Goal: Task Accomplishment & Management: Manage account settings

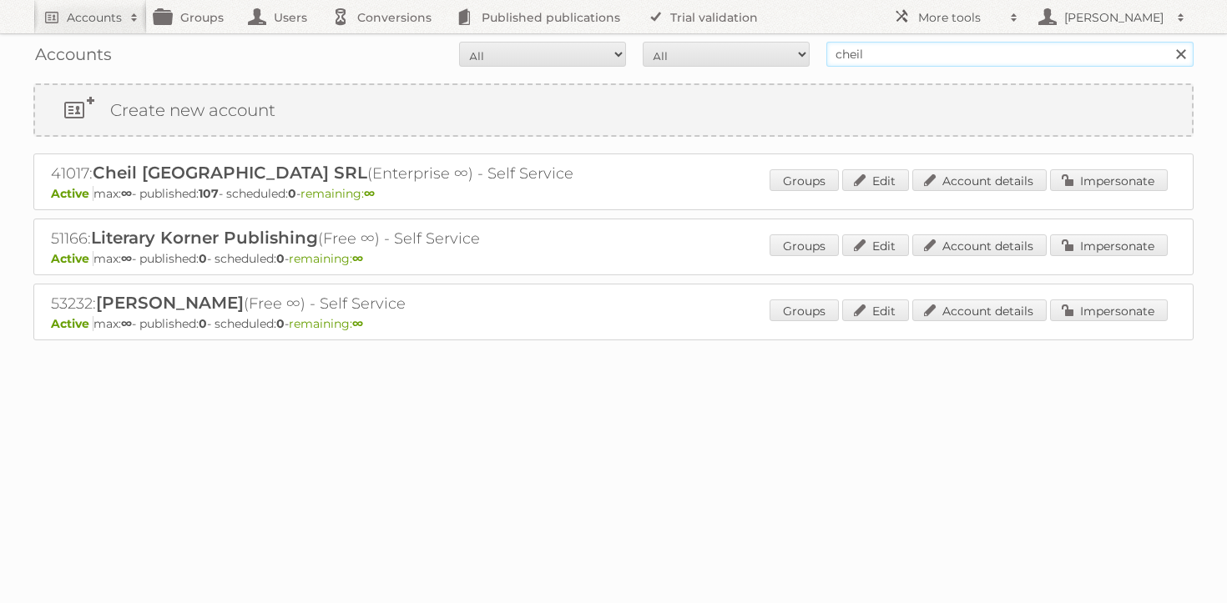
click at [884, 55] on input "cheil" at bounding box center [1009, 54] width 367 height 25
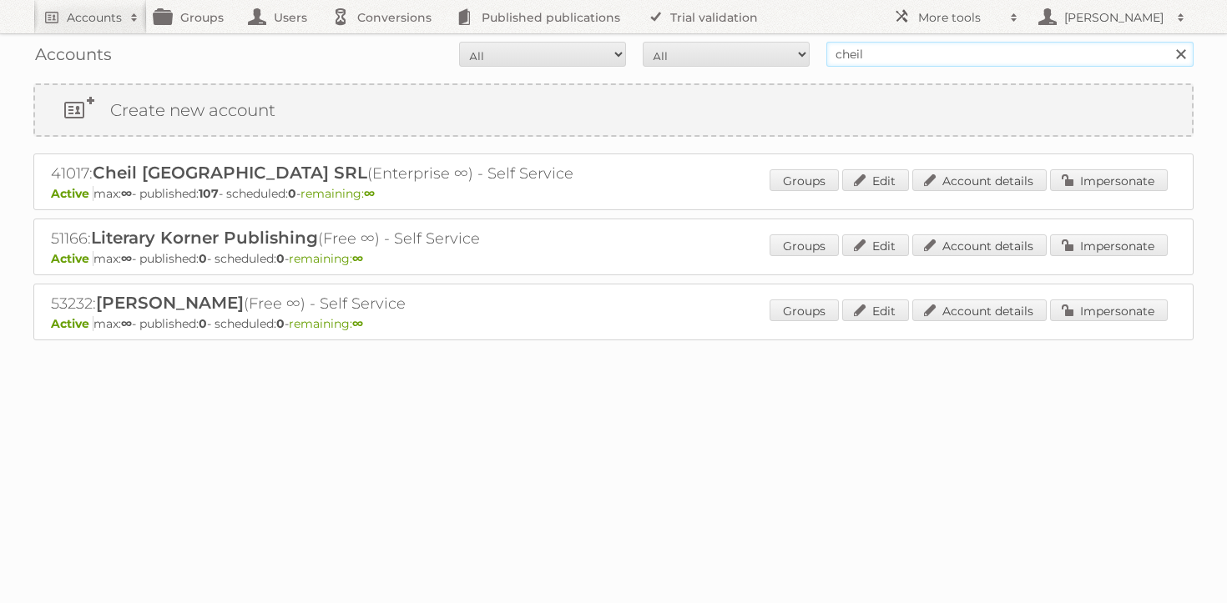
click at [884, 55] on input "cheil" at bounding box center [1009, 54] width 367 height 25
type input "majid al futt"
click at [1167, 42] on input "Search" at bounding box center [1179, 54] width 25 height 25
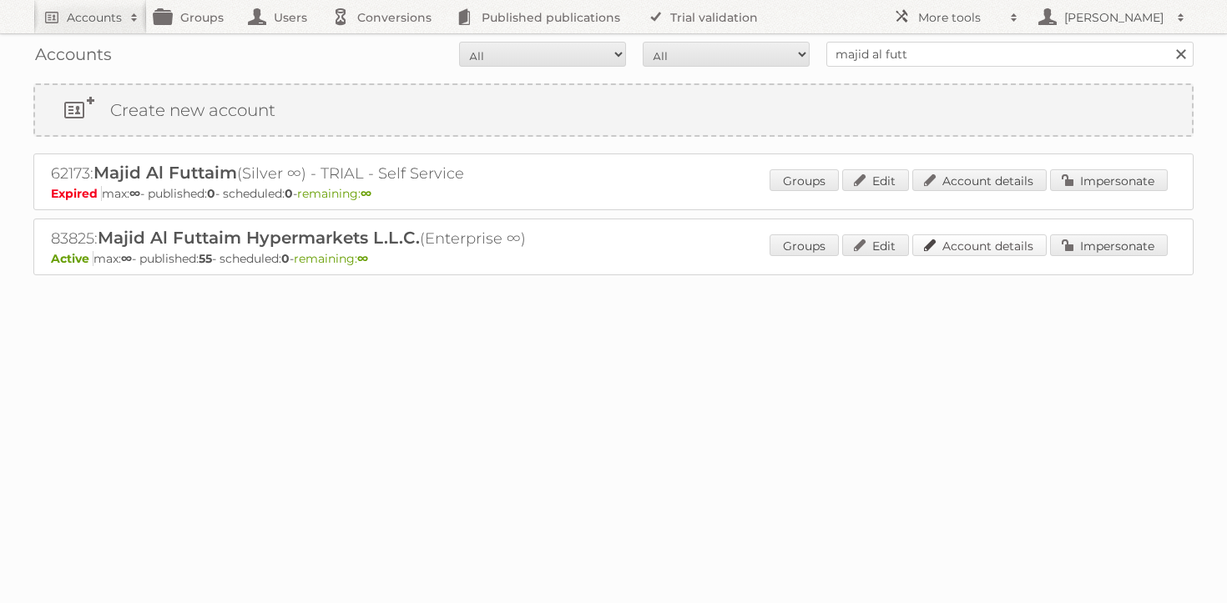
click at [985, 245] on link "Account details" at bounding box center [979, 245] width 134 height 22
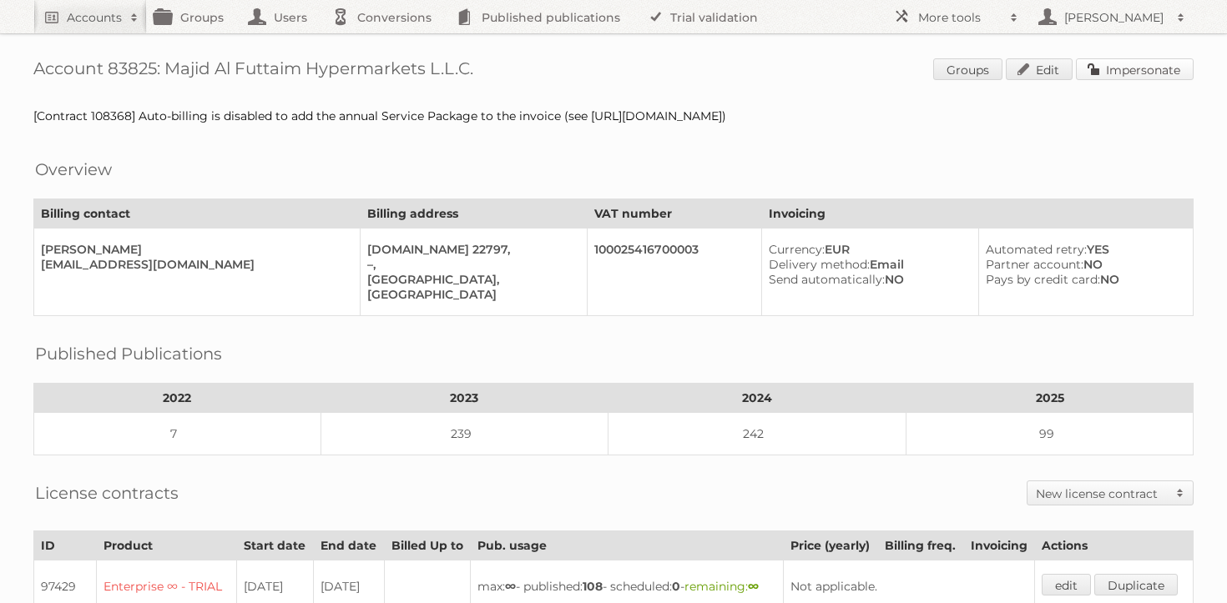
click at [1143, 68] on link "Impersonate" at bounding box center [1135, 69] width 118 height 22
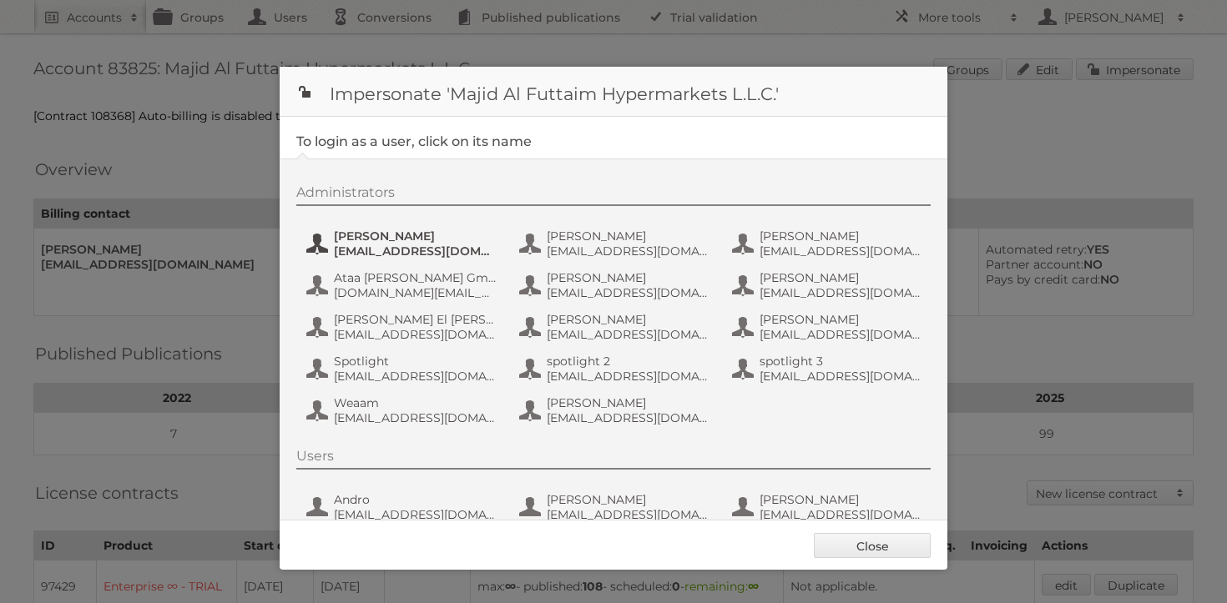
click at [422, 247] on span "atalwaria@mafcarrefour.com" at bounding box center [415, 251] width 162 height 15
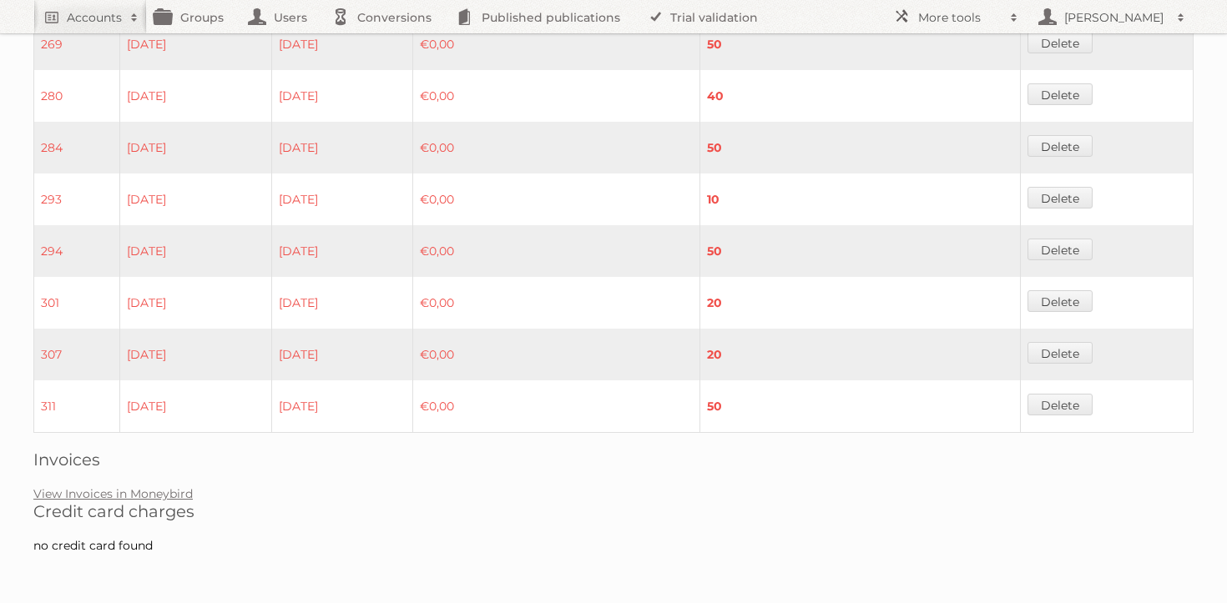
scroll to position [1415, 0]
click at [138, 489] on link "View Invoices in Moneybird" at bounding box center [112, 493] width 159 height 15
click at [110, 497] on link "View Invoices in Moneybird" at bounding box center [112, 493] width 159 height 15
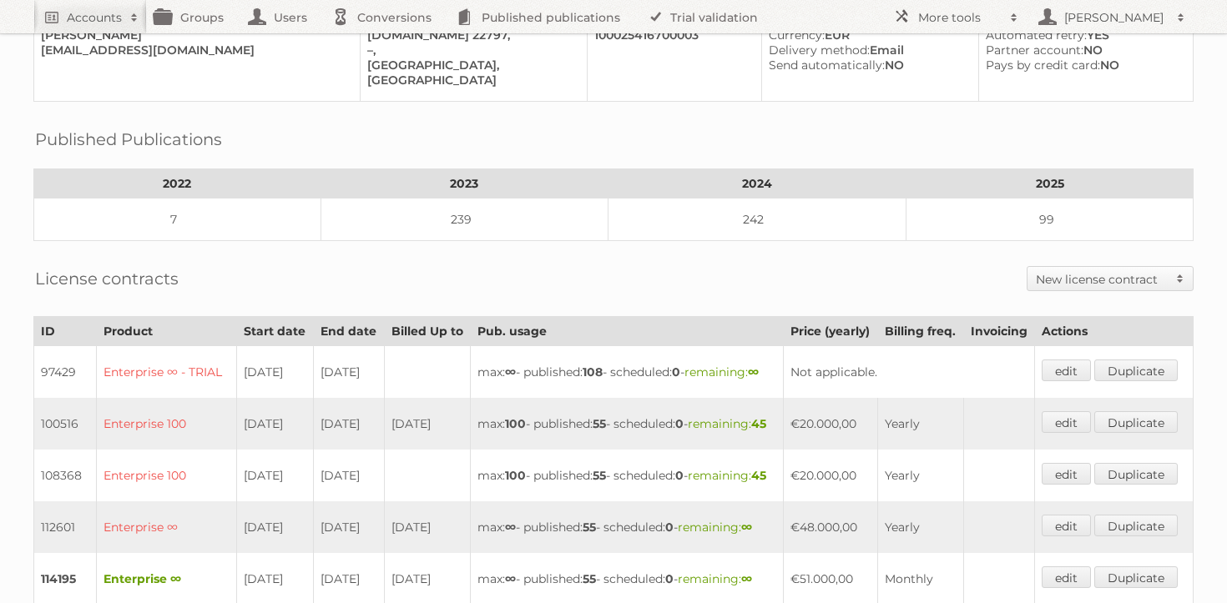
scroll to position [0, 0]
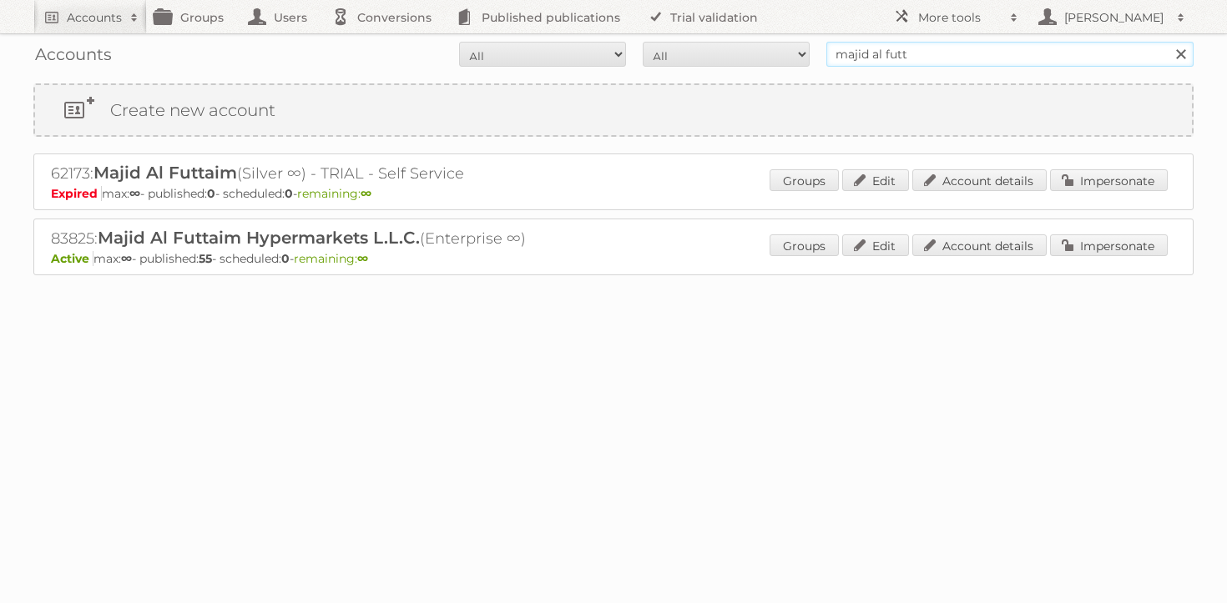
click at [912, 59] on input "majid al futt" at bounding box center [1009, 54] width 367 height 25
type input "gratis"
click at [1167, 42] on input "Search" at bounding box center [1179, 54] width 25 height 25
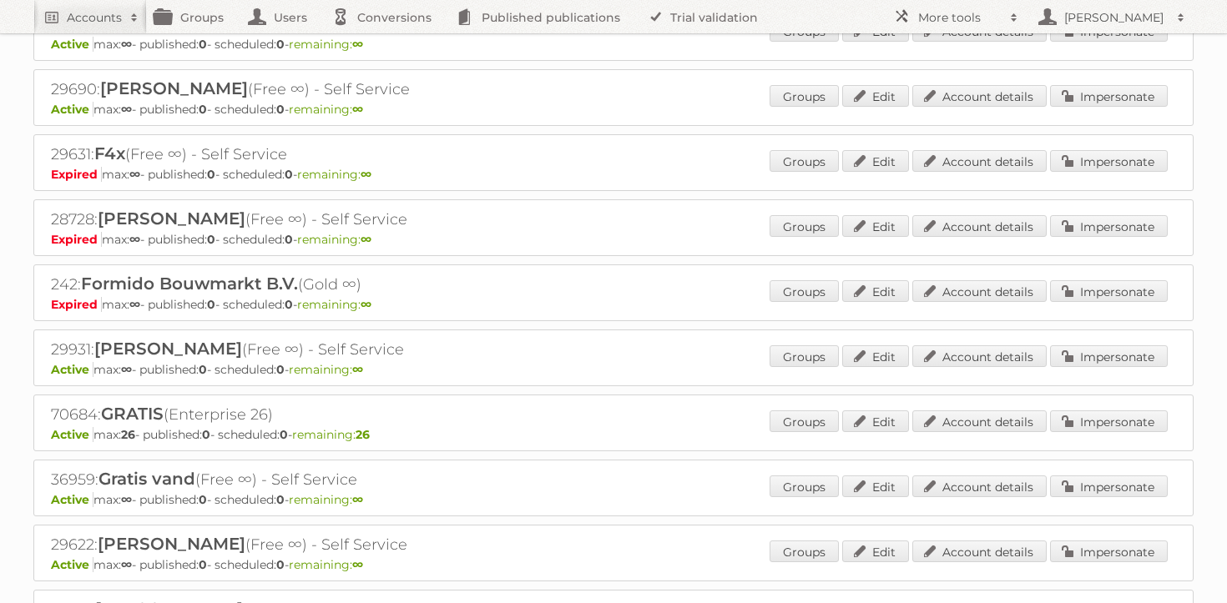
scroll to position [1147, 0]
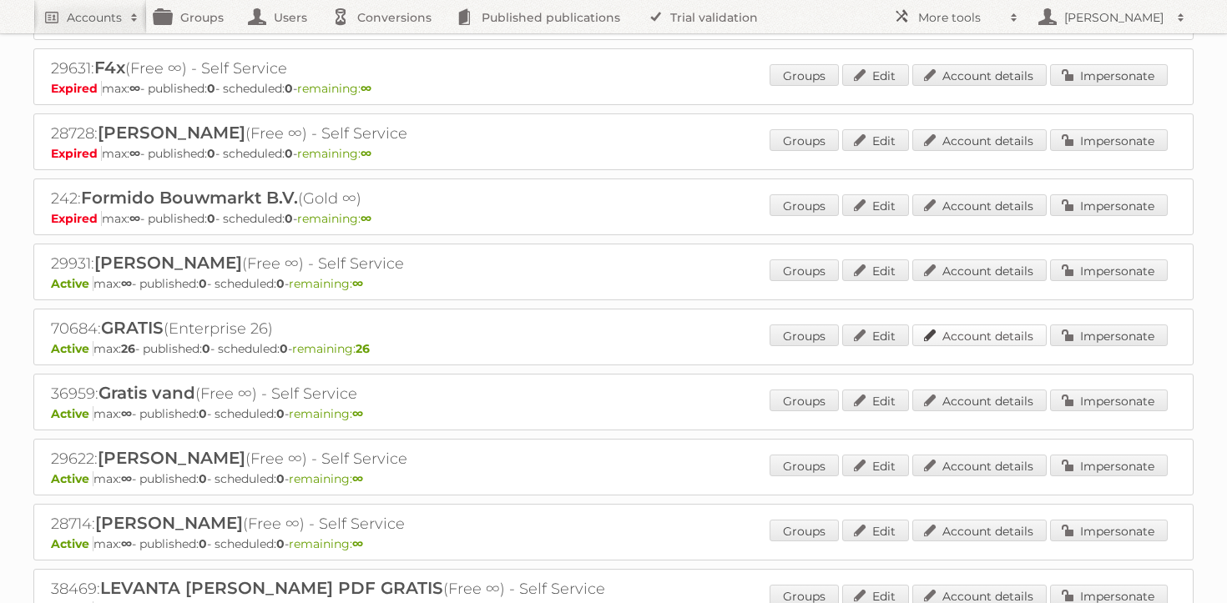
click at [991, 328] on link "Account details" at bounding box center [979, 336] width 134 height 22
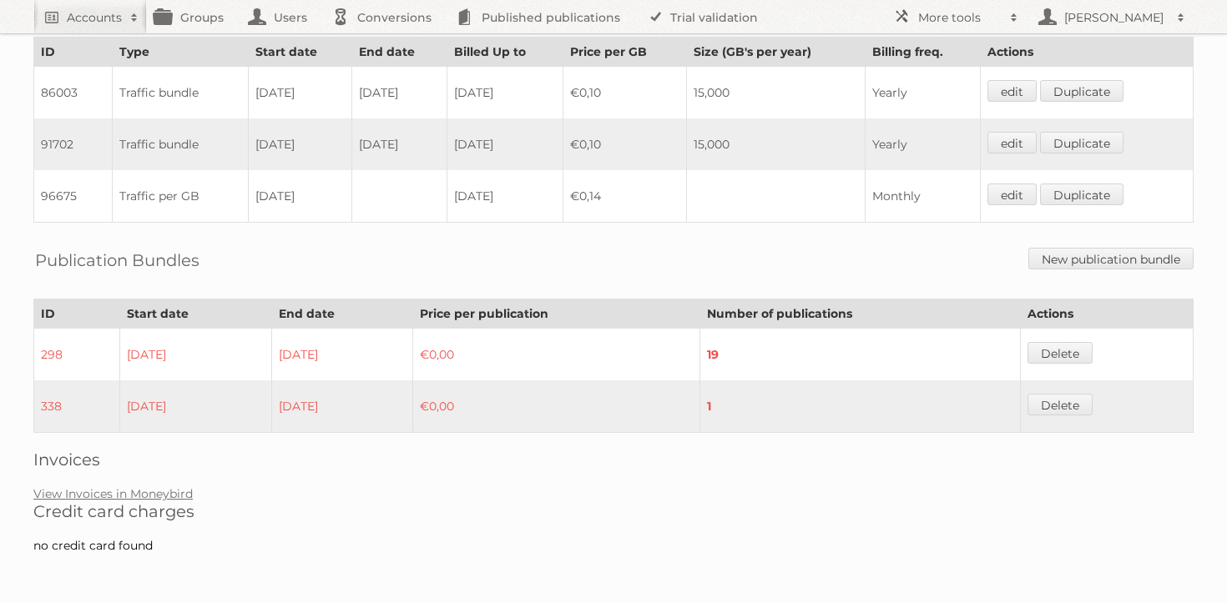
scroll to position [1085, 0]
click at [144, 496] on link "View Invoices in Moneybird" at bounding box center [112, 493] width 159 height 15
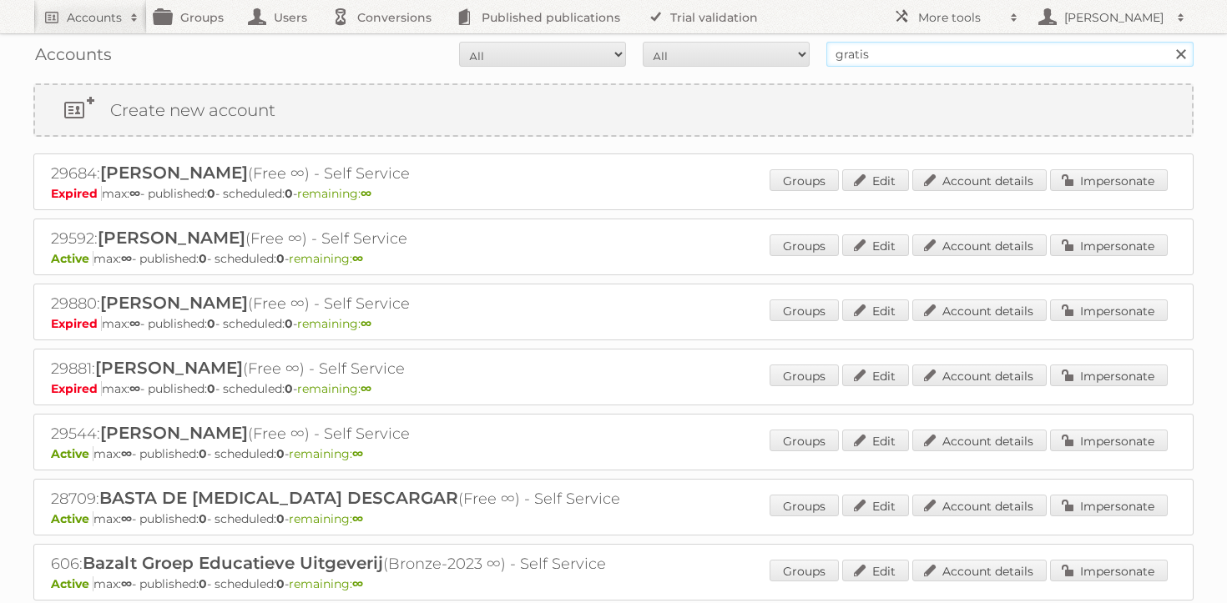
click at [919, 43] on input "gratis" at bounding box center [1009, 54] width 367 height 25
click at [917, 43] on input "gratis" at bounding box center [1009, 54] width 367 height 25
type input "cheil"
click at [1167, 42] on input "Search" at bounding box center [1179, 54] width 25 height 25
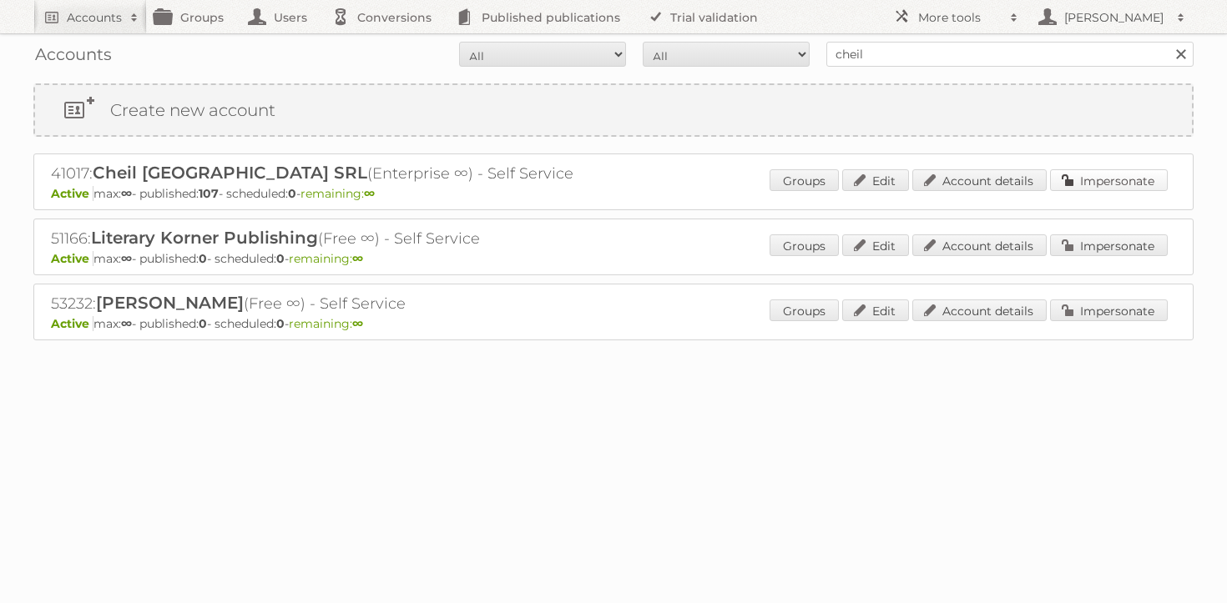
click at [1085, 171] on link "Impersonate" at bounding box center [1109, 180] width 118 height 22
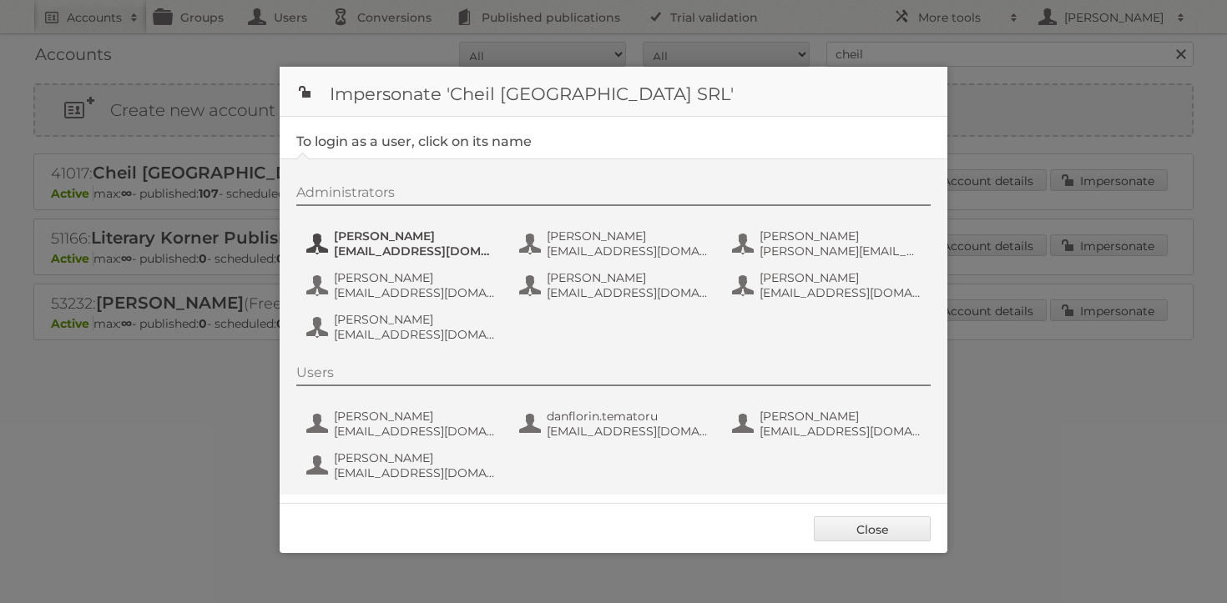
click at [341, 251] on span "andrea_damian@supeco.ro" at bounding box center [415, 251] width 162 height 15
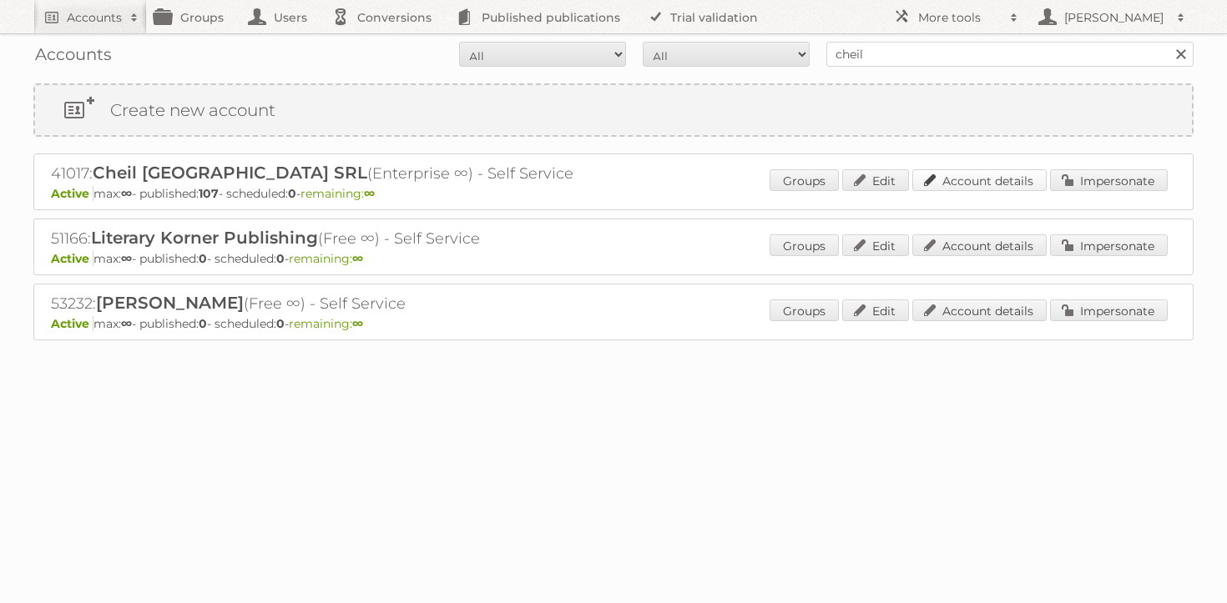
click at [975, 175] on link "Account details" at bounding box center [979, 180] width 134 height 22
click at [888, 48] on input "cheil" at bounding box center [1009, 54] width 367 height 25
type input "gratis"
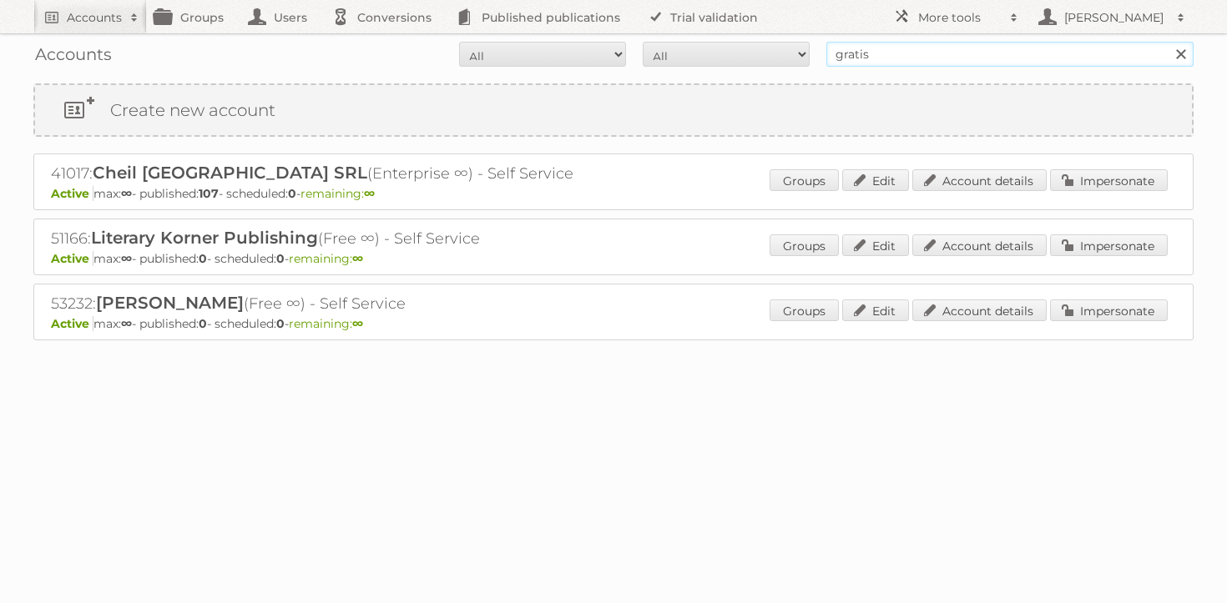
click at [1167, 42] on input "Search" at bounding box center [1179, 54] width 25 height 25
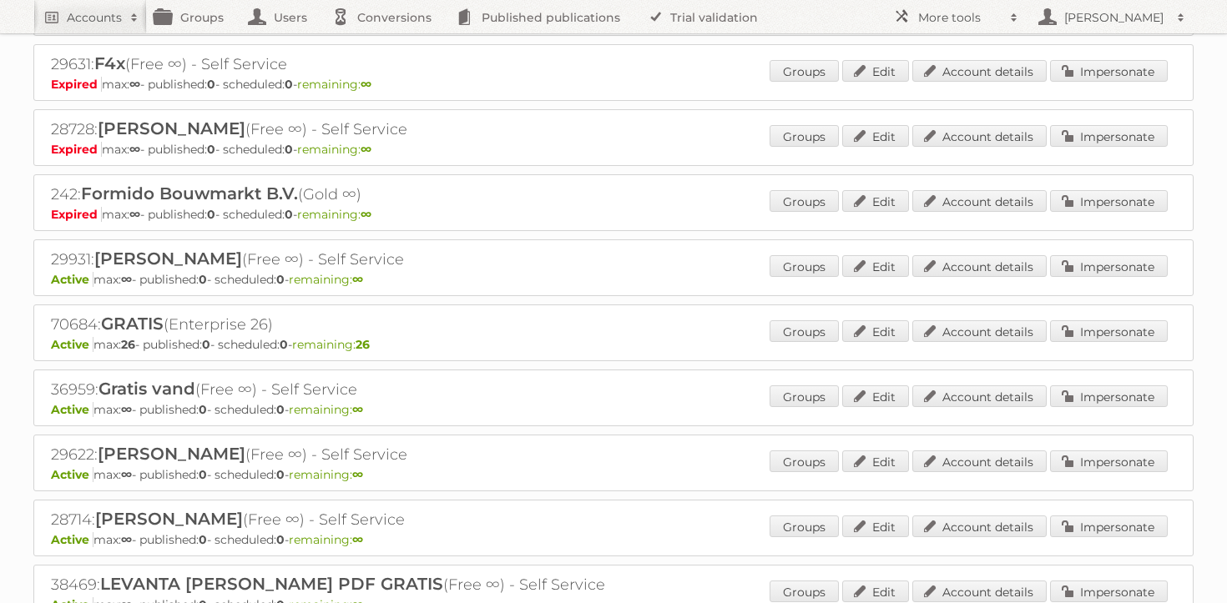
scroll to position [1152, 0]
click at [987, 319] on link "Account details" at bounding box center [979, 330] width 134 height 22
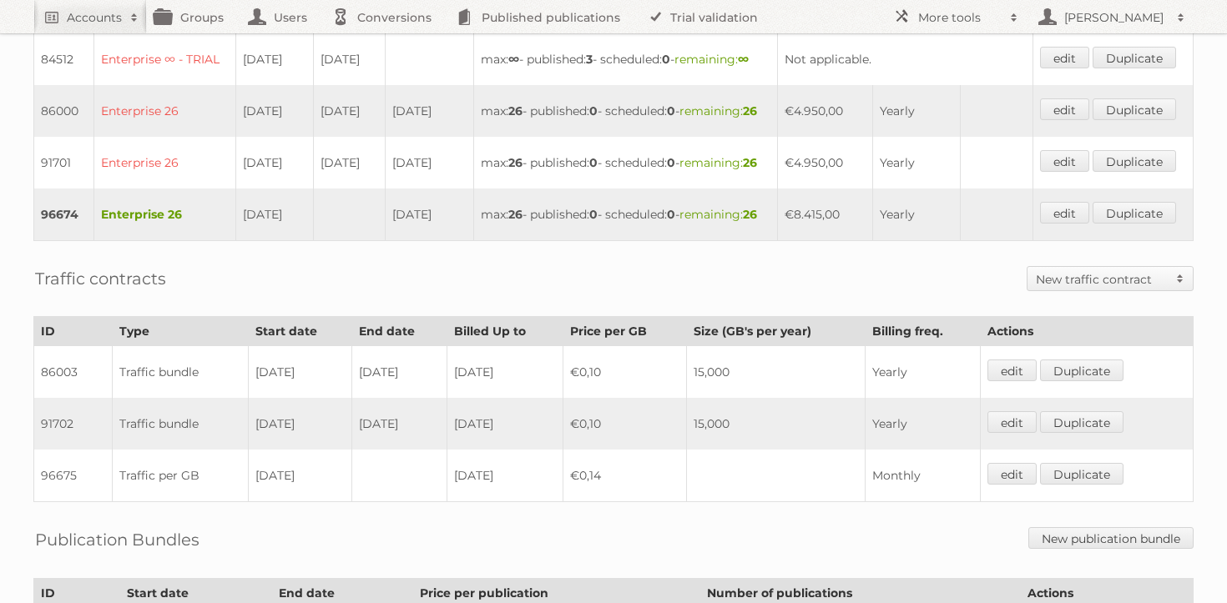
scroll to position [633, 0]
